Goal: Check status: Check status

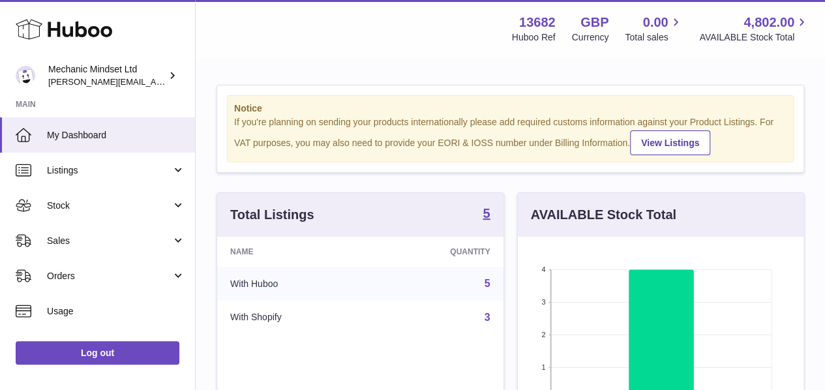
scroll to position [203, 286]
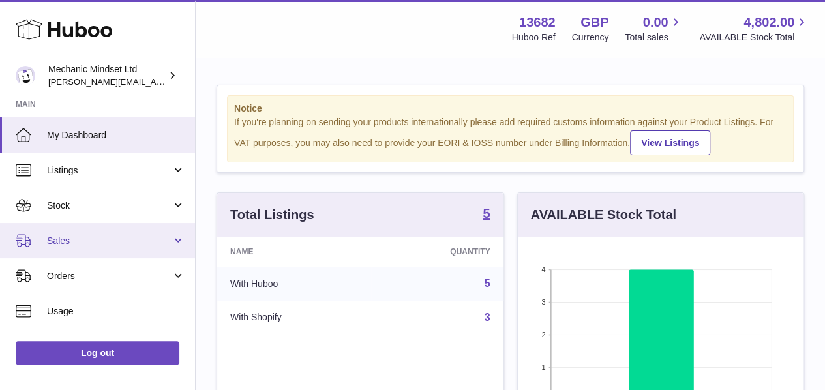
click at [27, 235] on icon at bounding box center [24, 241] width 16 height 16
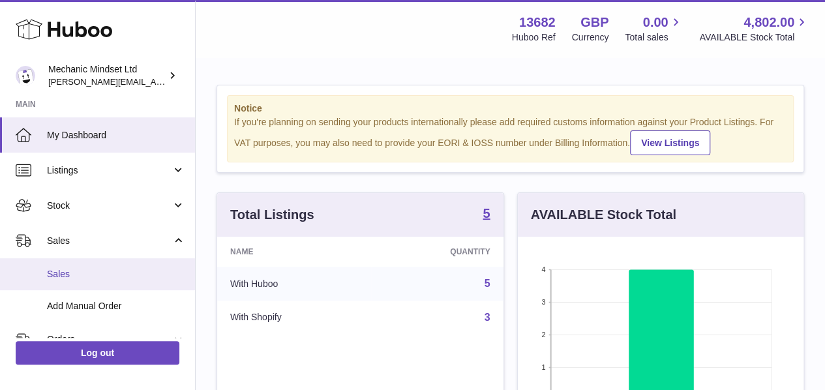
click at [46, 277] on link "Sales" at bounding box center [97, 274] width 195 height 32
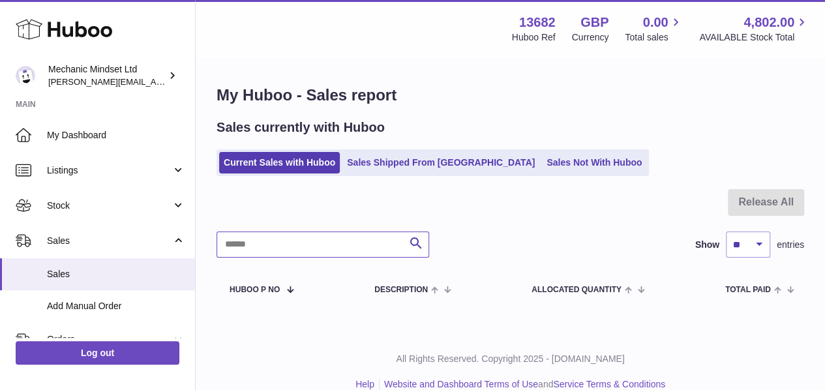
click at [343, 245] on input "text" at bounding box center [322, 244] width 213 height 26
type input "******"
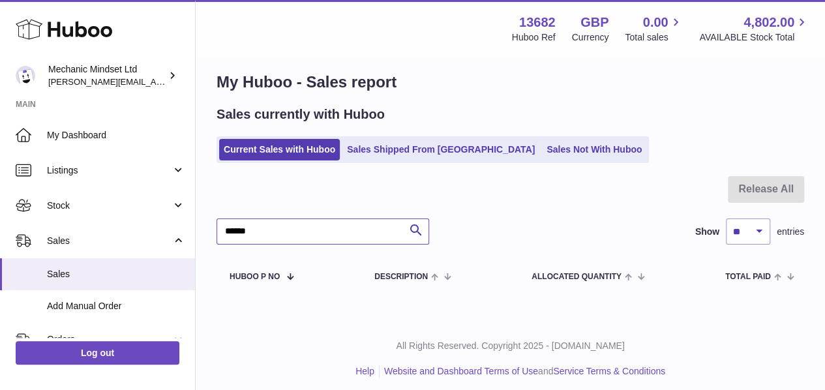
scroll to position [20, 0]
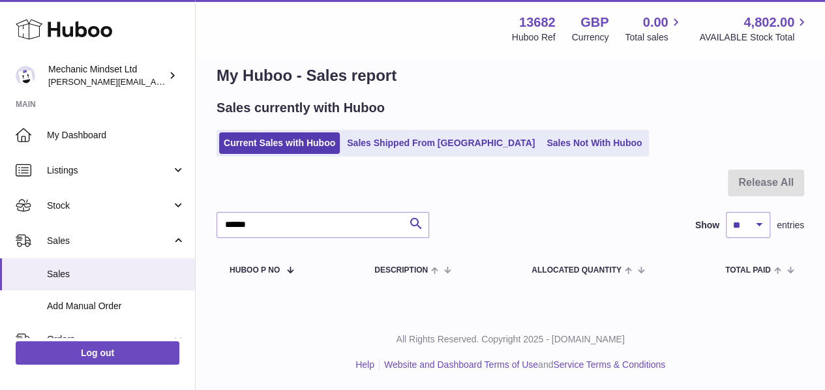
click at [394, 158] on div "My Huboo - Sales report Sales currently with Huboo Current Sales with Huboo Sal…" at bounding box center [510, 176] width 629 height 274
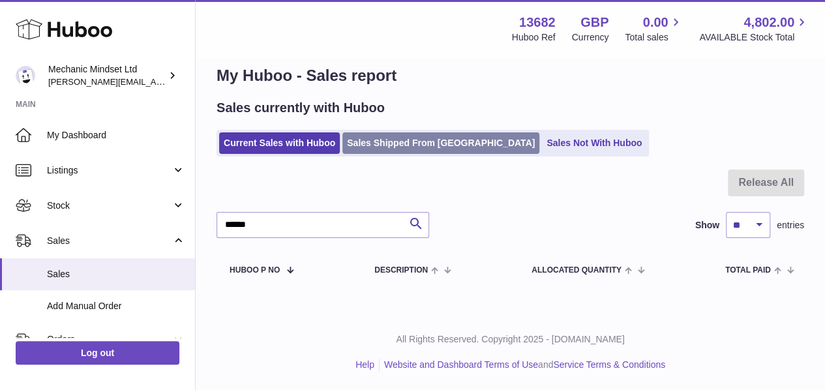
click at [395, 144] on link "Sales Shipped From [GEOGRAPHIC_DATA]" at bounding box center [440, 143] width 197 height 22
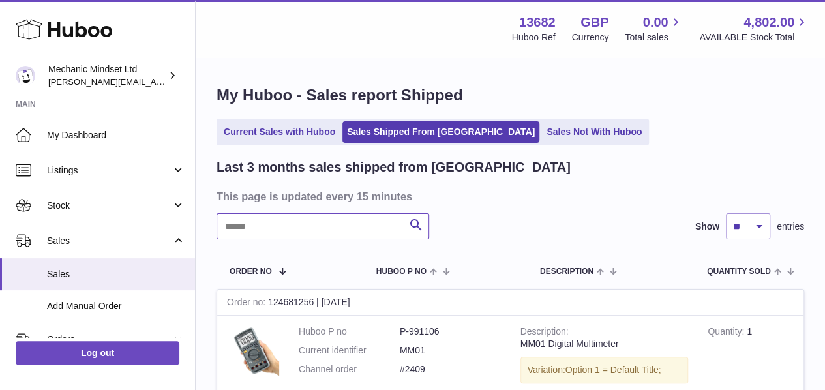
click at [331, 225] on input "text" at bounding box center [322, 226] width 213 height 26
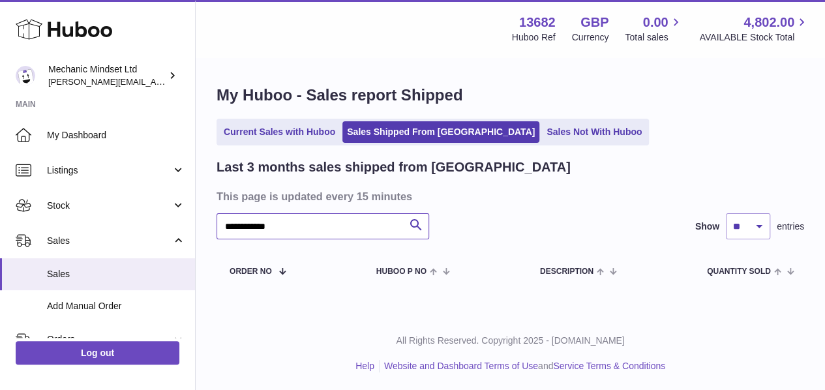
click at [298, 229] on input "**********" at bounding box center [322, 226] width 213 height 26
paste input "*********"
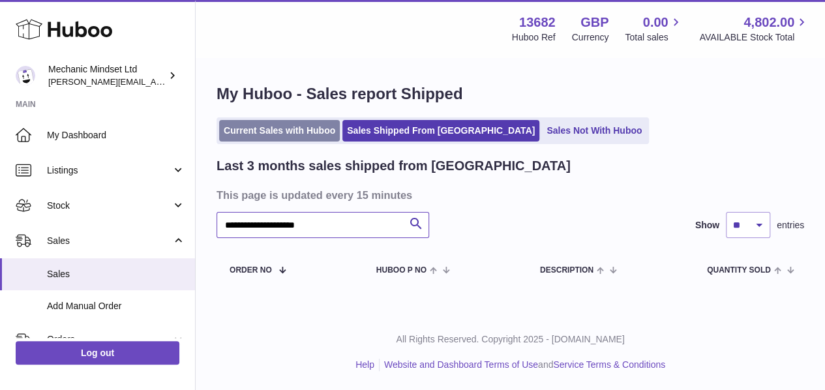
type input "**********"
click at [292, 130] on link "Current Sales with Huboo" at bounding box center [279, 131] width 121 height 22
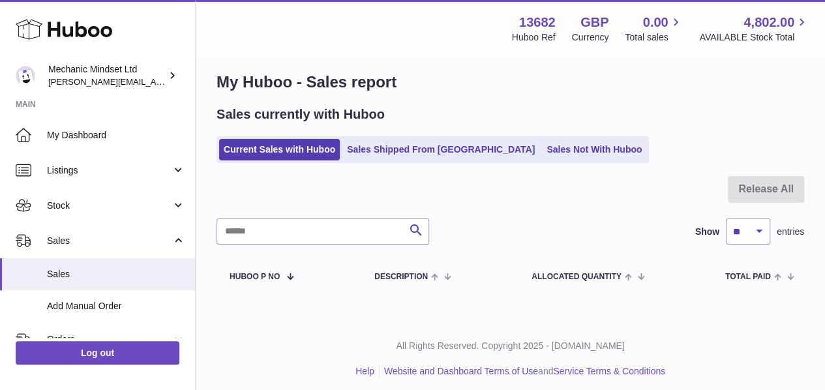
scroll to position [20, 0]
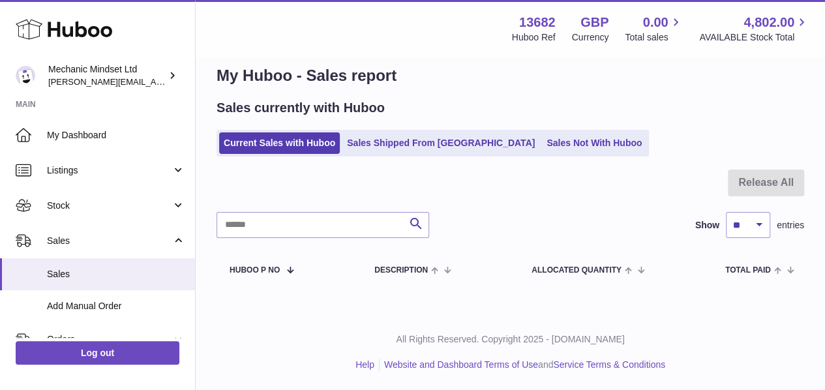
click at [407, 121] on div "Sales currently with Huboo Current Sales with Huboo Sales Shipped From Huboo Sa…" at bounding box center [509, 127] width 587 height 57
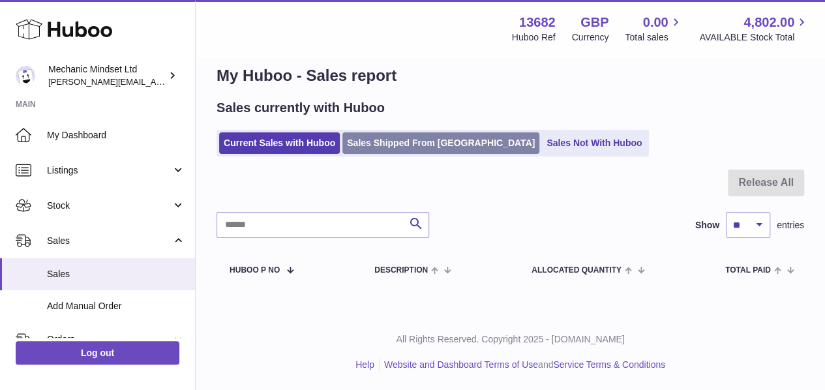
click at [409, 139] on link "Sales Shipped From Huboo" at bounding box center [440, 143] width 197 height 22
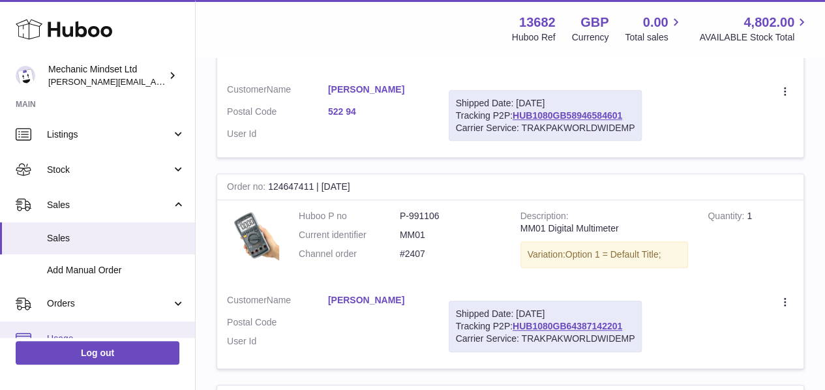
scroll to position [35, 0]
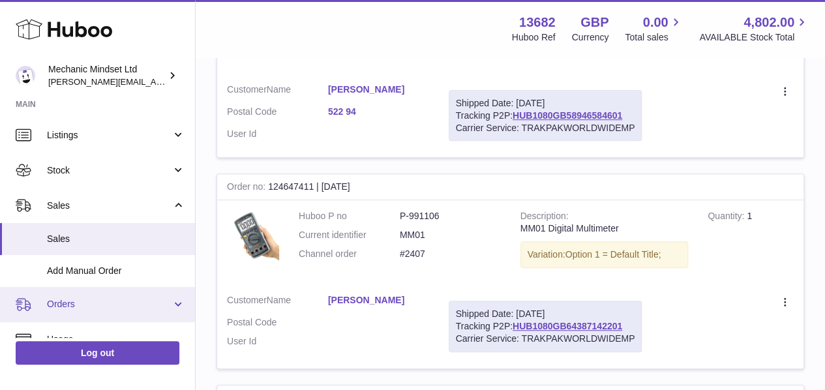
click at [61, 305] on span "Orders" at bounding box center [109, 304] width 125 height 12
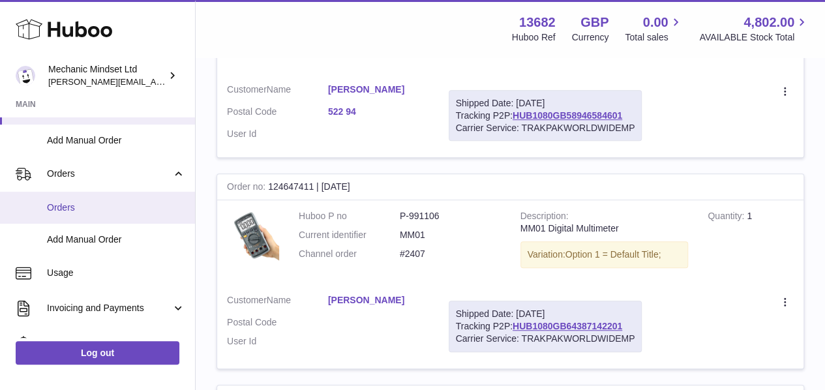
click at [80, 201] on span "Orders" at bounding box center [116, 207] width 138 height 12
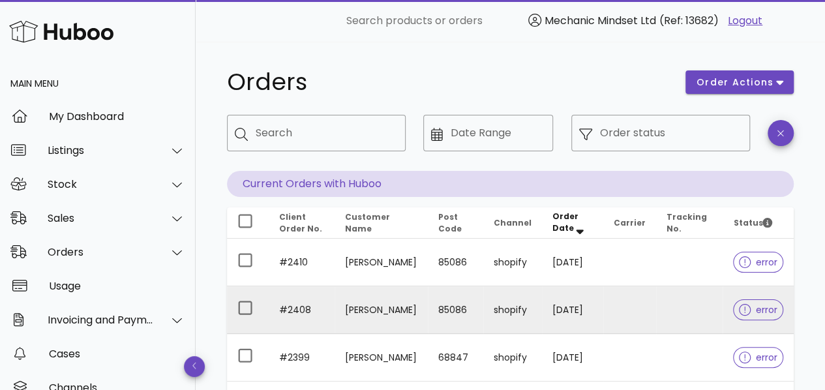
click at [527, 320] on td "shopify" at bounding box center [512, 310] width 59 height 48
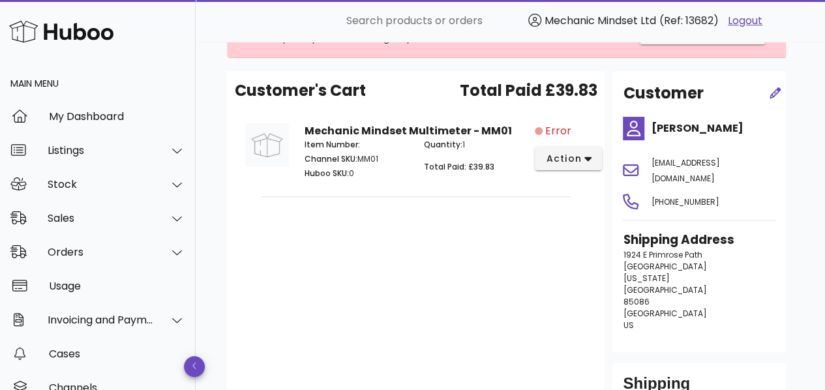
scroll to position [130, 0]
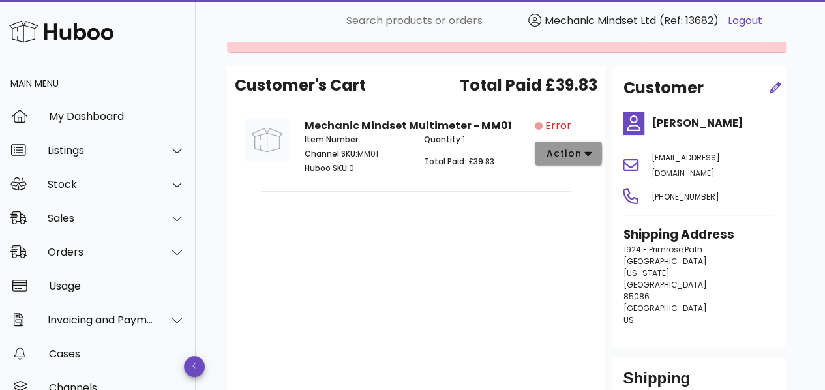
click at [557, 162] on button "action" at bounding box center [568, 152] width 67 height 23
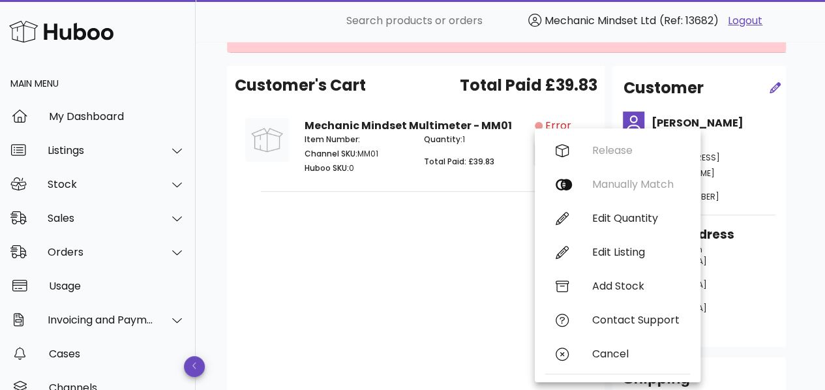
click at [464, 284] on div "Customer's Cart Total Paid £39.83 Mechanic Mindset Multimeter - MM01 Item Numbe…" at bounding box center [415, 251] width 377 height 370
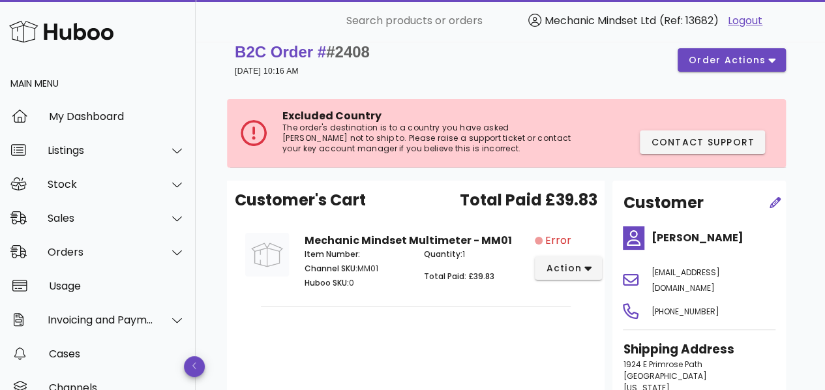
scroll to position [0, 0]
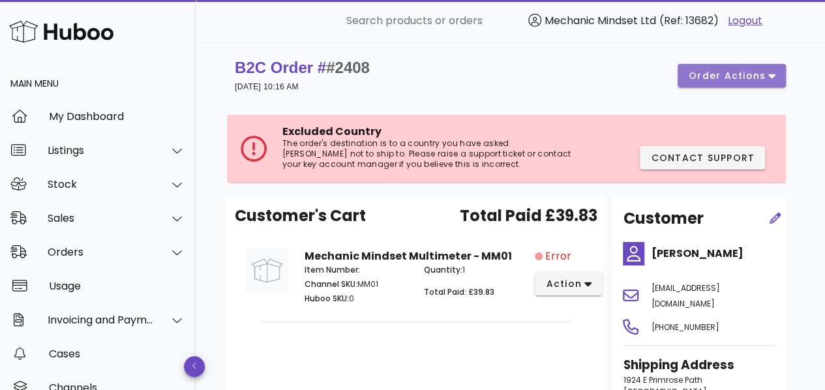
click at [683, 76] on button "order actions" at bounding box center [731, 75] width 108 height 23
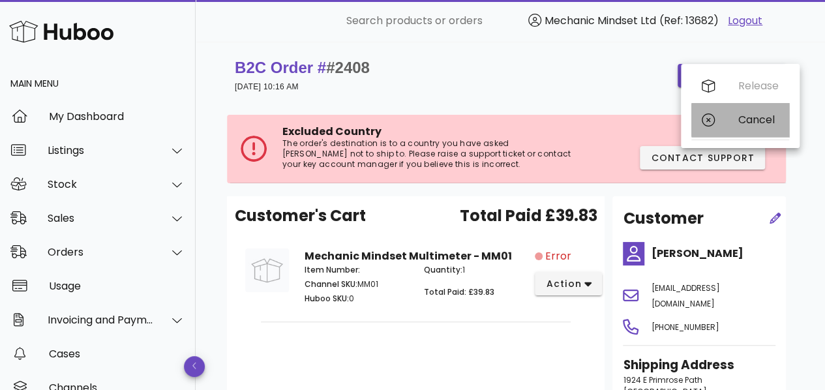
click at [735, 127] on div "Cancel" at bounding box center [740, 120] width 98 height 34
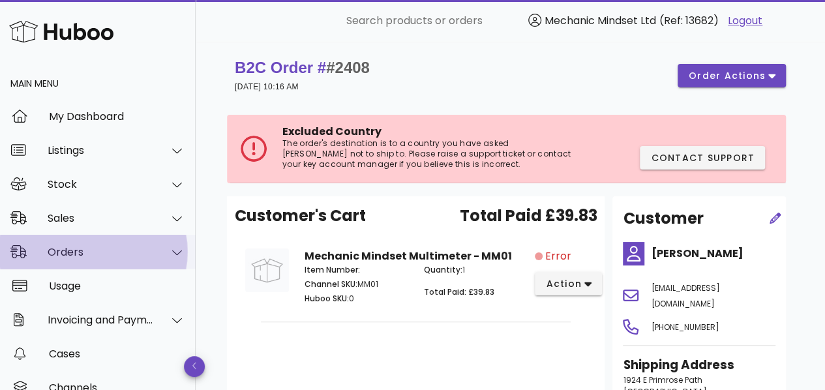
click at [100, 253] on div "Orders" at bounding box center [101, 252] width 106 height 12
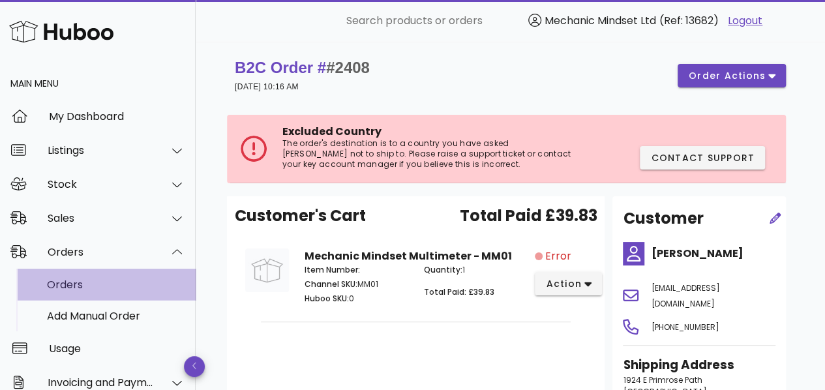
click at [85, 286] on div "Orders" at bounding box center [116, 284] width 138 height 12
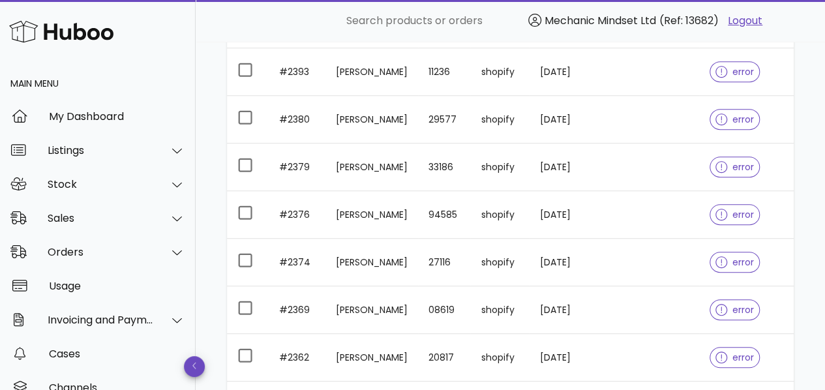
scroll to position [470, 0]
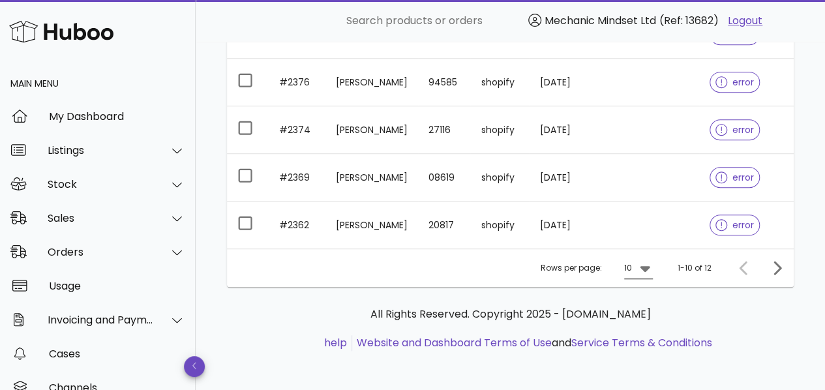
click at [638, 264] on icon at bounding box center [645, 268] width 16 height 16
click at [640, 314] on div "25" at bounding box center [642, 307] width 13 height 28
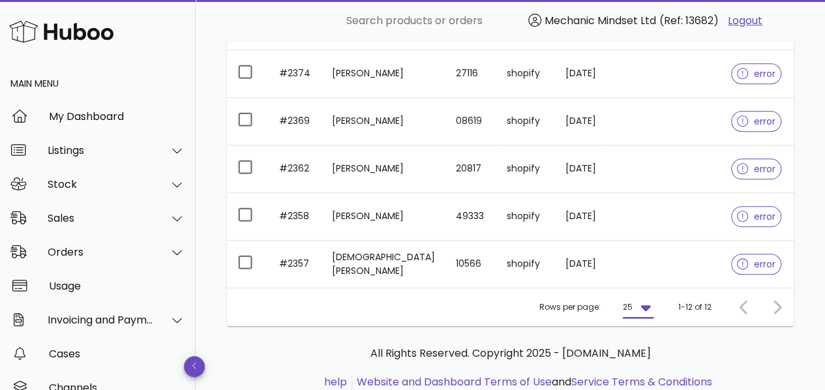
scroll to position [565, 0]
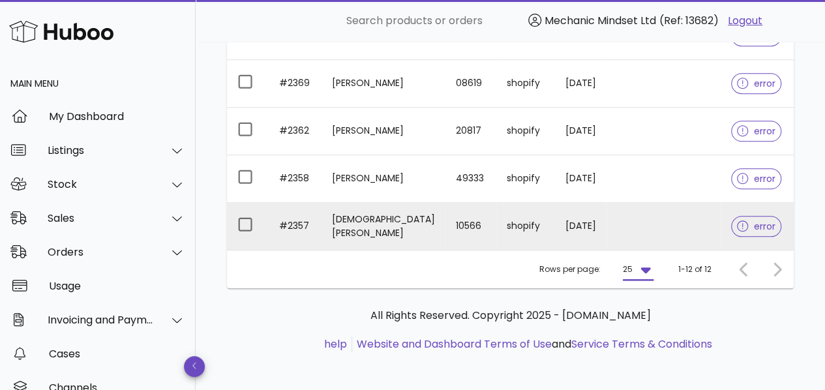
click at [745, 222] on span "error" at bounding box center [756, 226] width 38 height 9
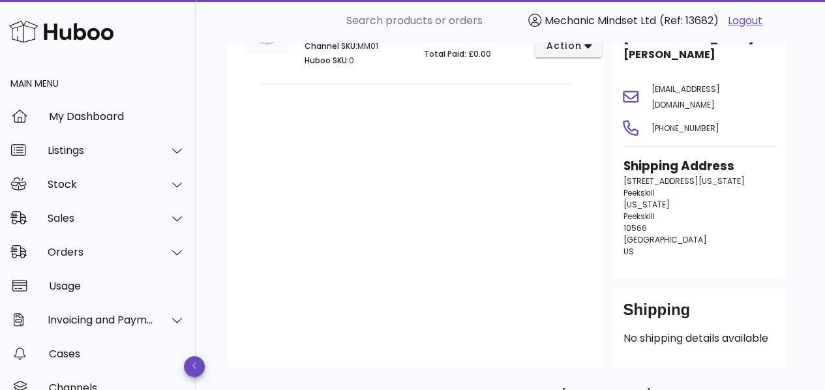
scroll to position [265, 0]
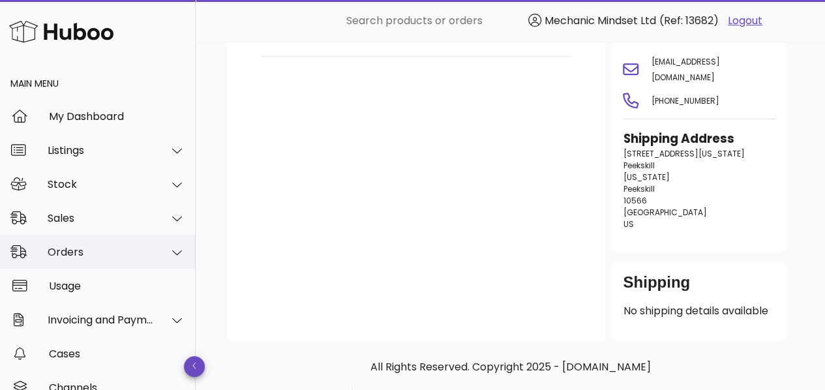
click at [35, 259] on div "Orders" at bounding box center [98, 252] width 196 height 34
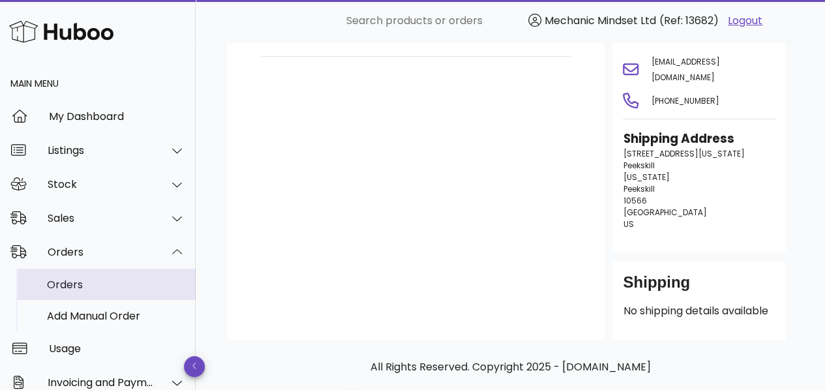
click at [45, 287] on link "Orders" at bounding box center [98, 284] width 196 height 31
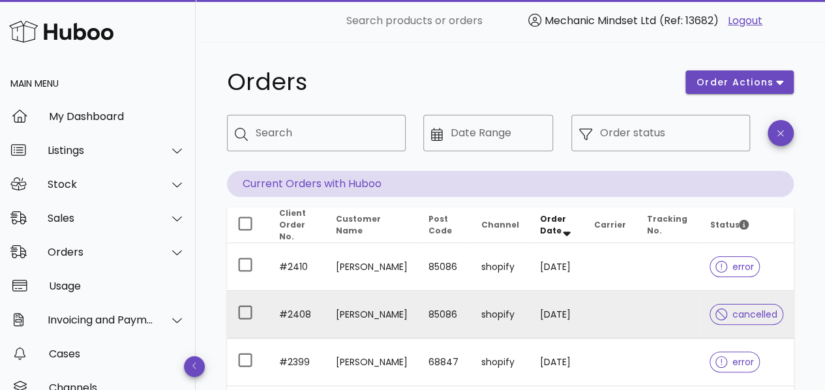
click at [536, 317] on td "[DATE]" at bounding box center [556, 315] width 55 height 48
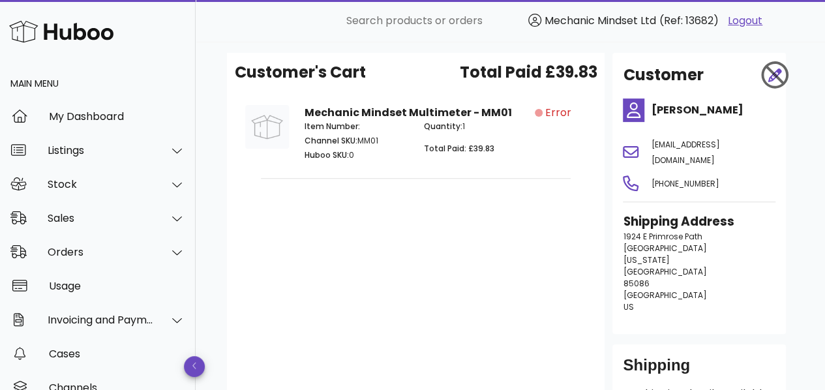
scroll to position [200, 0]
